Goal: Information Seeking & Learning: Learn about a topic

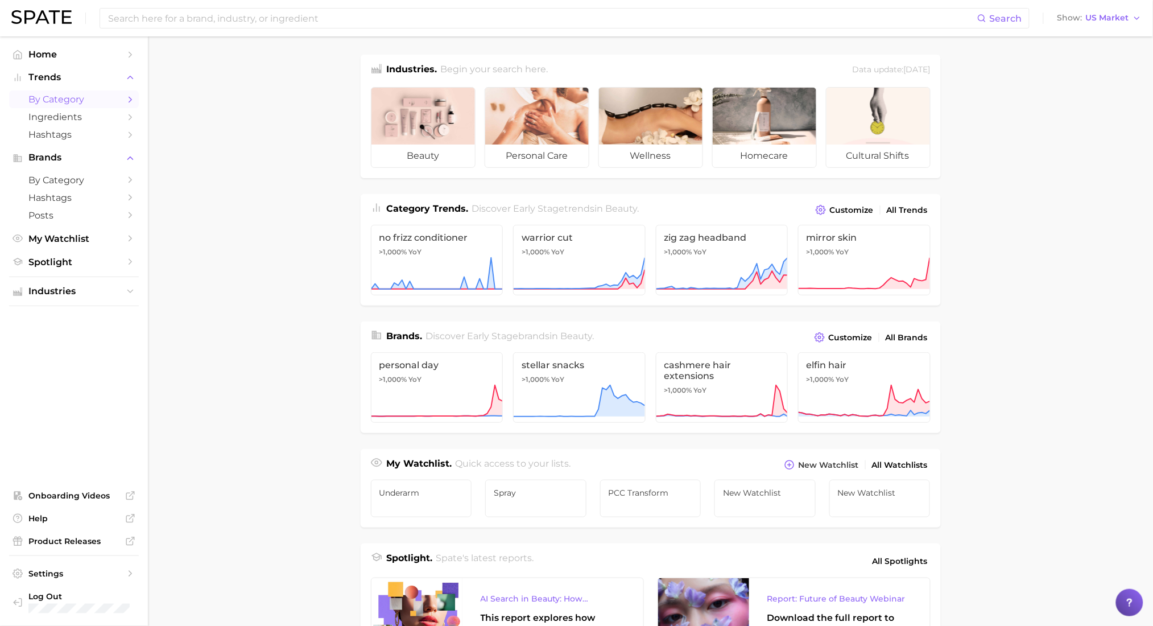
click at [129, 92] on link "by Category" at bounding box center [74, 99] width 130 height 18
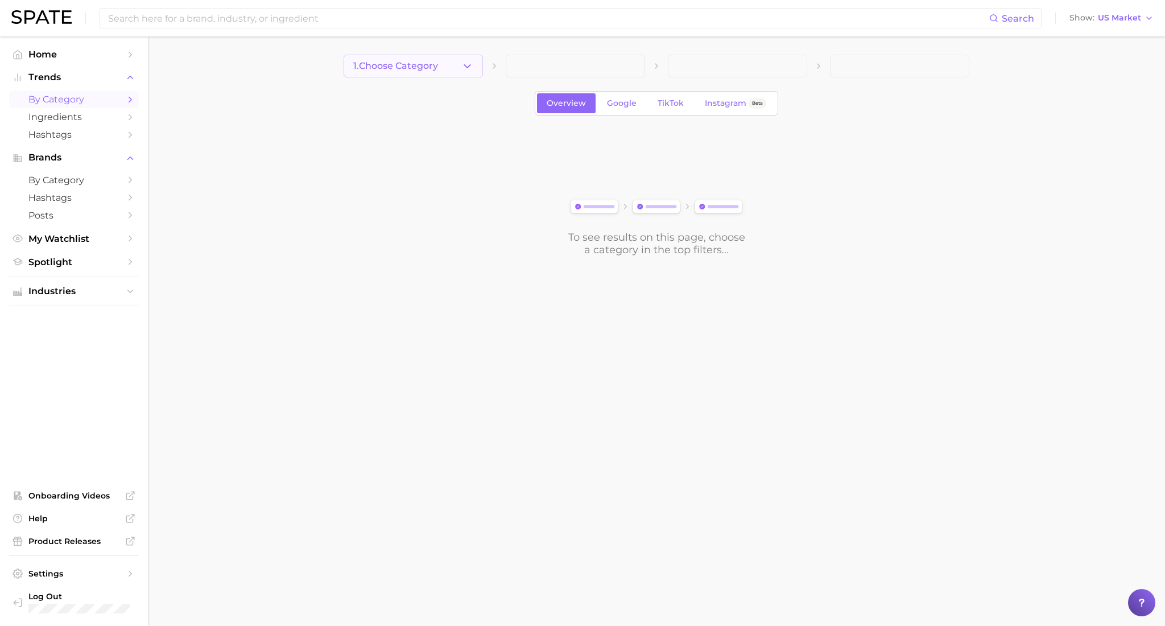
click at [453, 69] on button "1. Choose Category" at bounding box center [413, 66] width 139 height 23
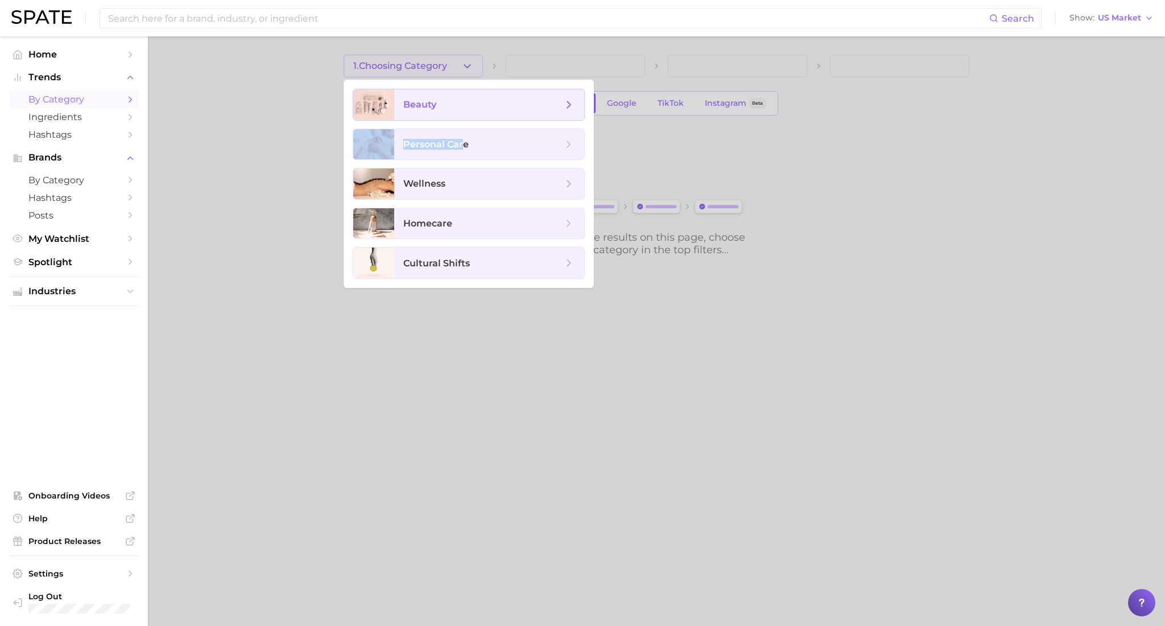
drag, startPoint x: 461, startPoint y: 150, endPoint x: 466, endPoint y: 101, distance: 49.2
click at [466, 101] on ul "beauty personal care wellness homecare cultural shifts" at bounding box center [469, 184] width 250 height 208
click at [462, 104] on span "beauty" at bounding box center [482, 104] width 159 height 13
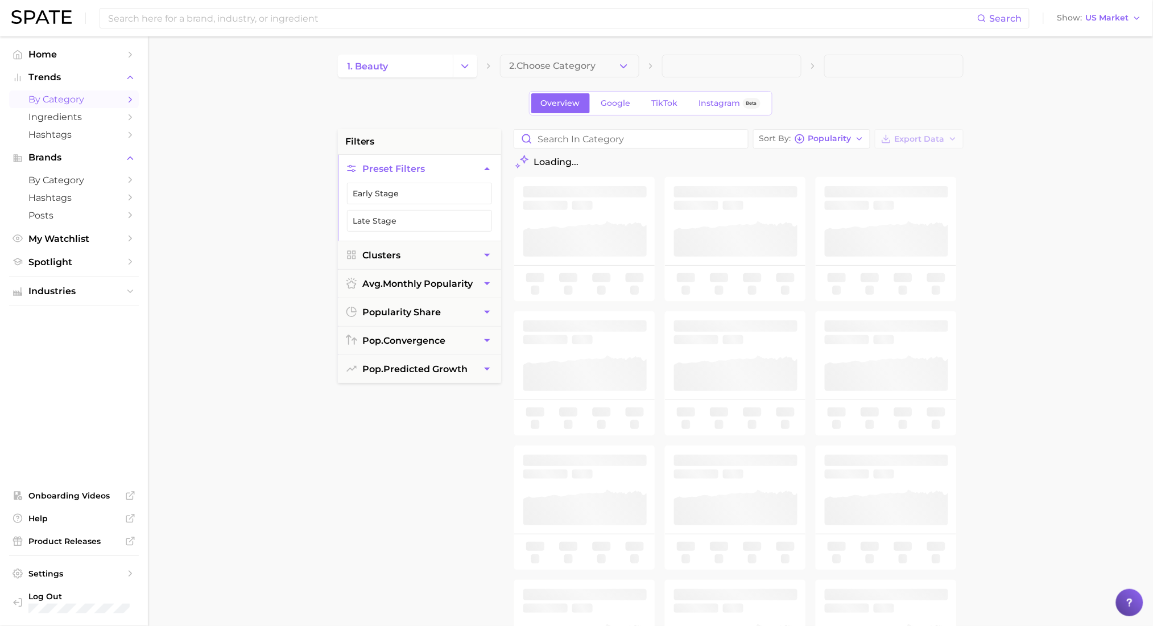
click at [555, 64] on span "2. Choose Category" at bounding box center [553, 66] width 86 height 10
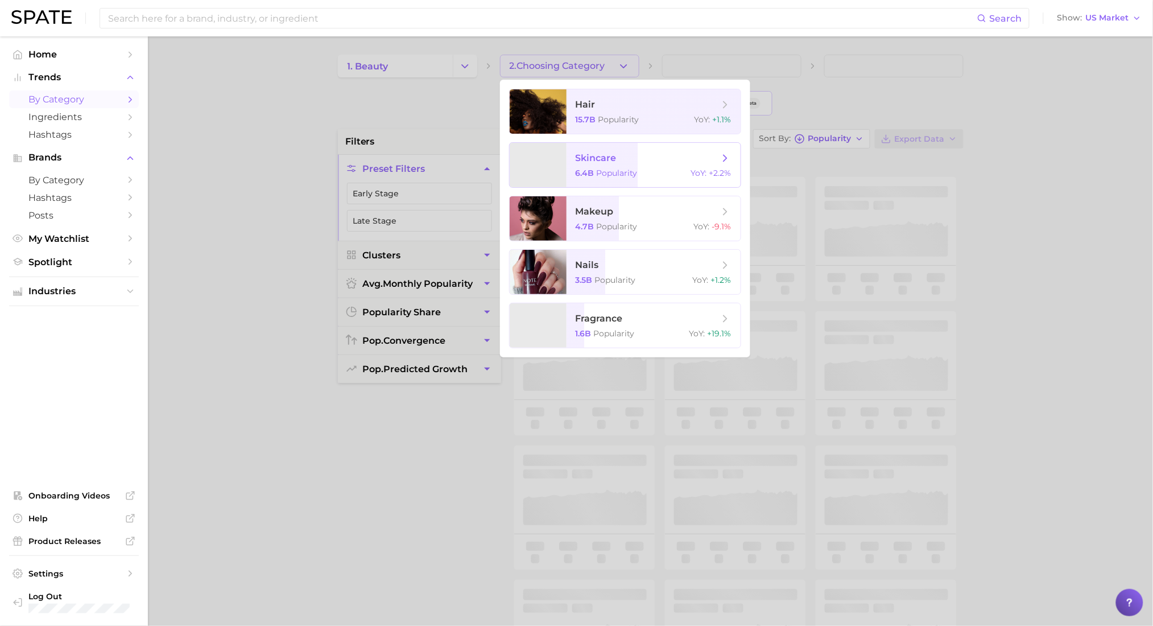
click at [573, 158] on span "skincare 6.4b Popularity YoY : +2.2%" at bounding box center [653, 165] width 174 height 44
